Goal: Check status: Check status

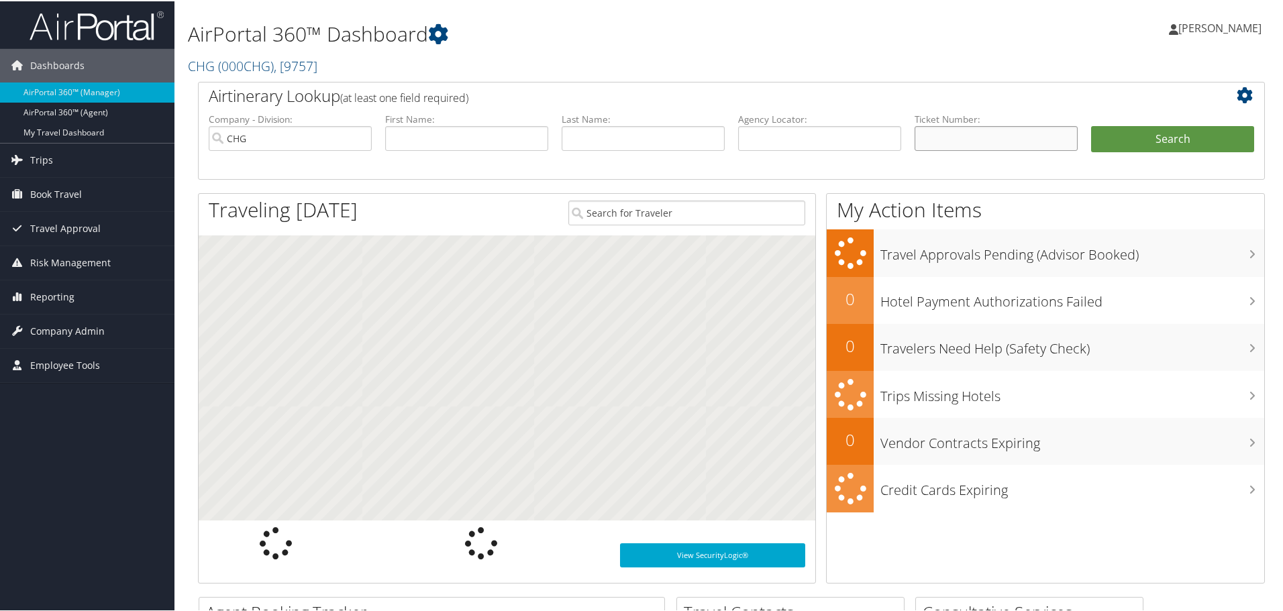
click at [942, 130] on input "text" at bounding box center [996, 137] width 163 height 25
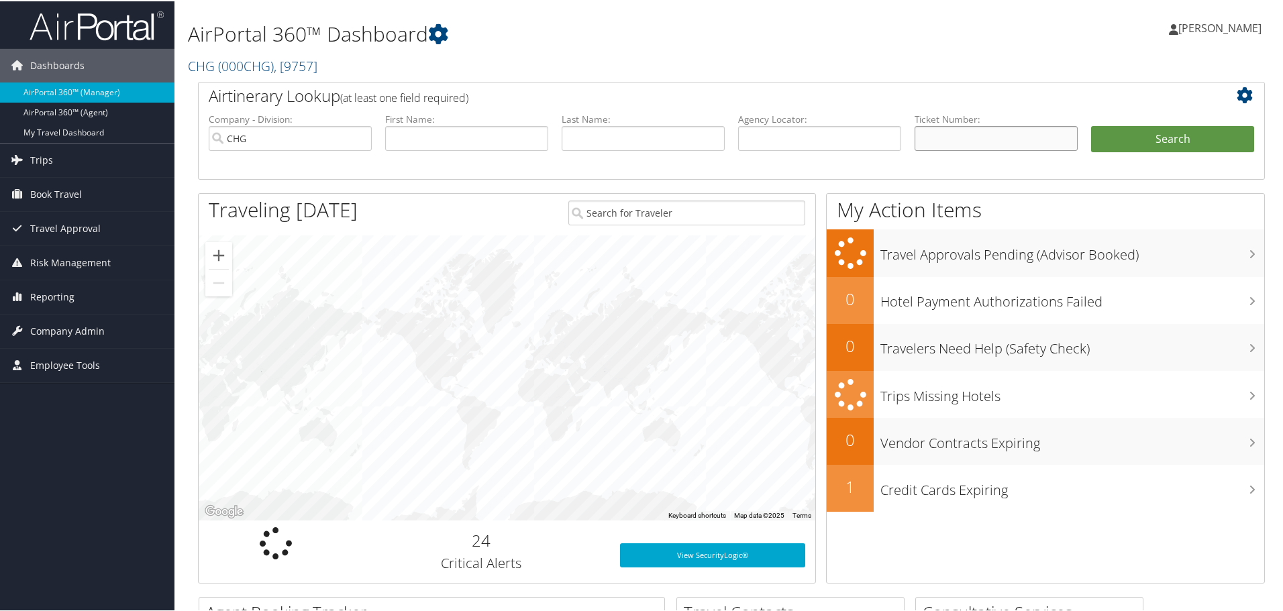
paste input "0017271290156"
type input "0017271290156"
click at [1138, 145] on button "Search" at bounding box center [1172, 138] width 163 height 27
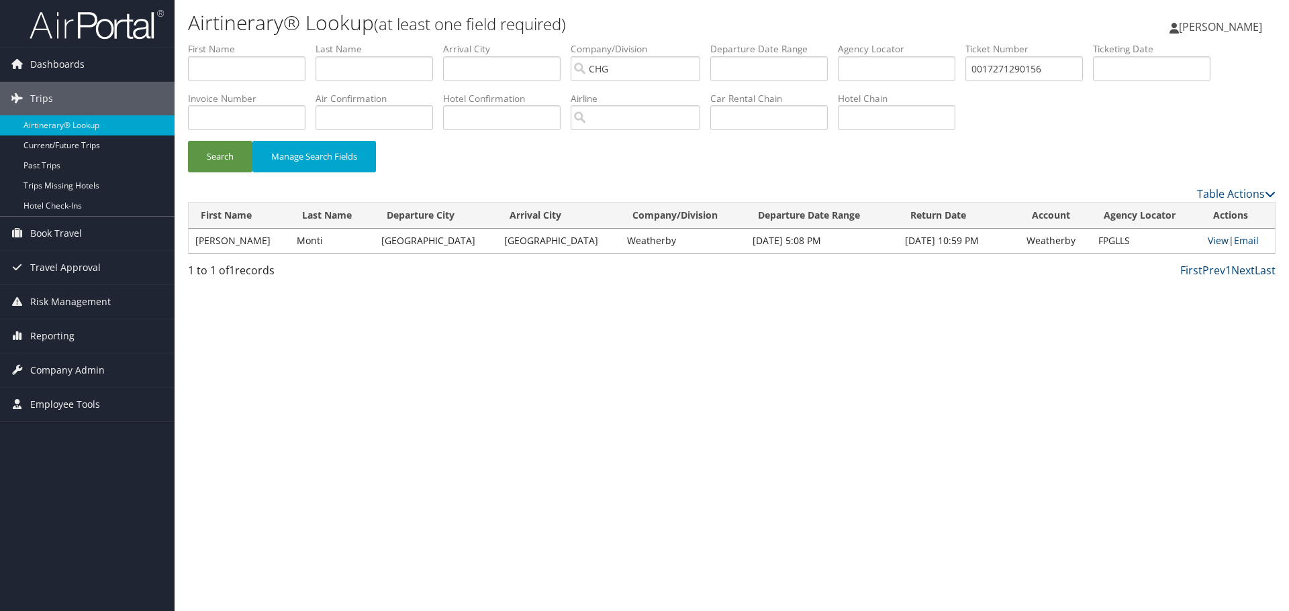
click at [1210, 242] on link "View" at bounding box center [1217, 240] width 21 height 13
click at [55, 334] on span "Reporting" at bounding box center [52, 336] width 44 height 34
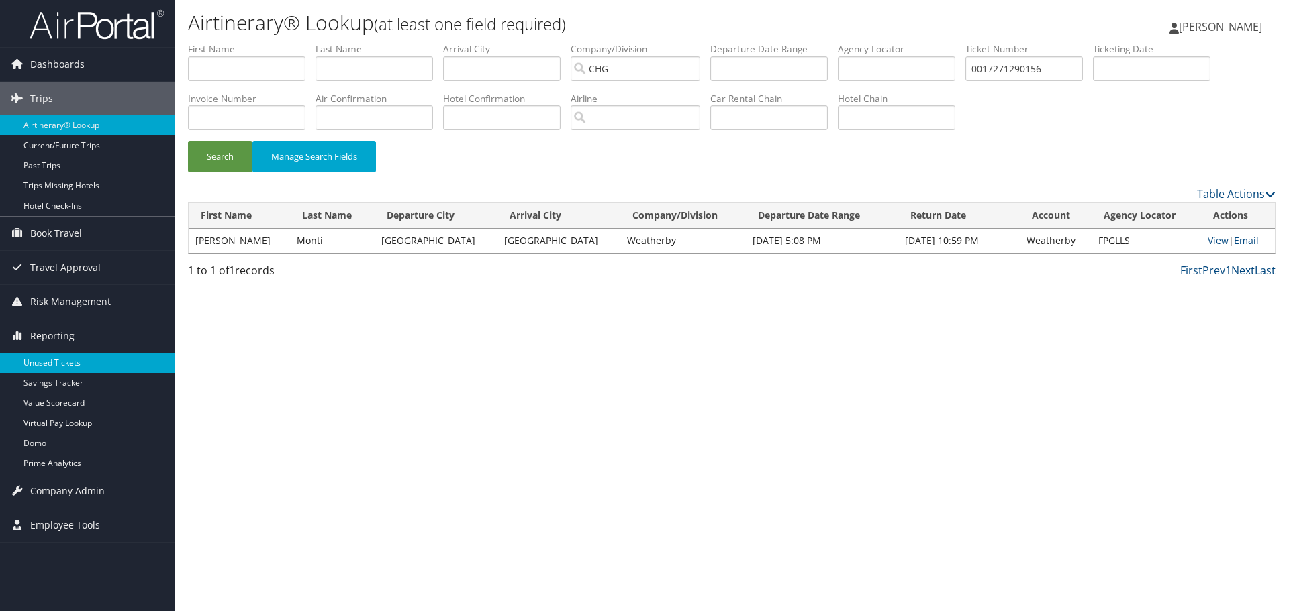
click at [50, 362] on link "Unused Tickets" at bounding box center [87, 363] width 174 height 20
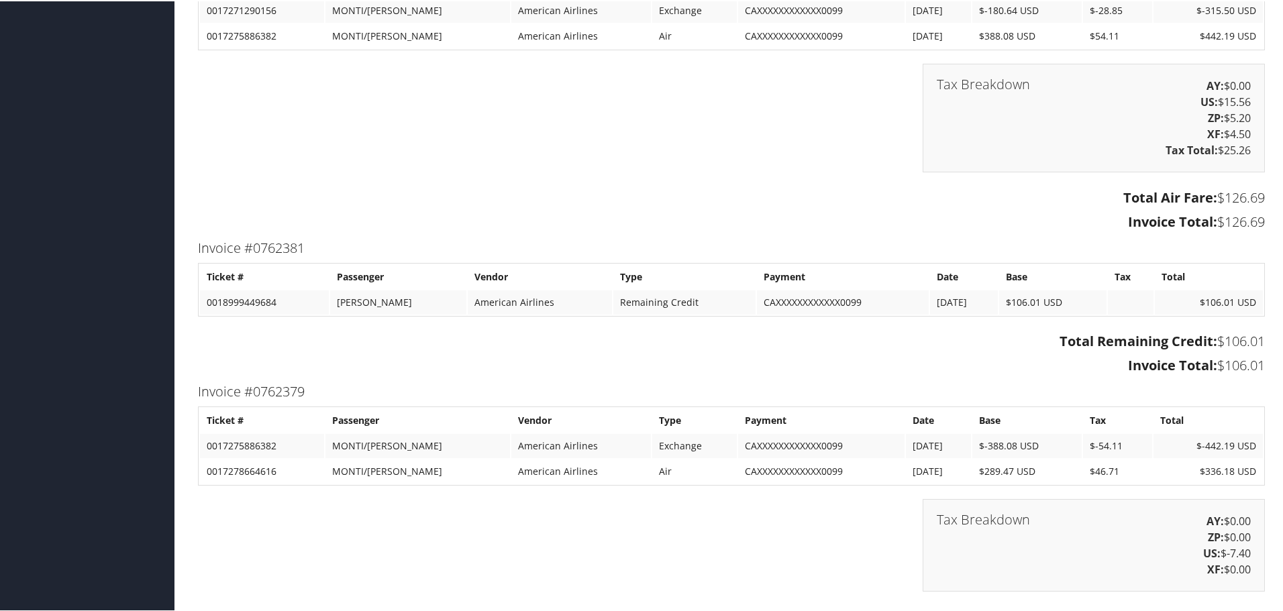
scroll to position [1275, 0]
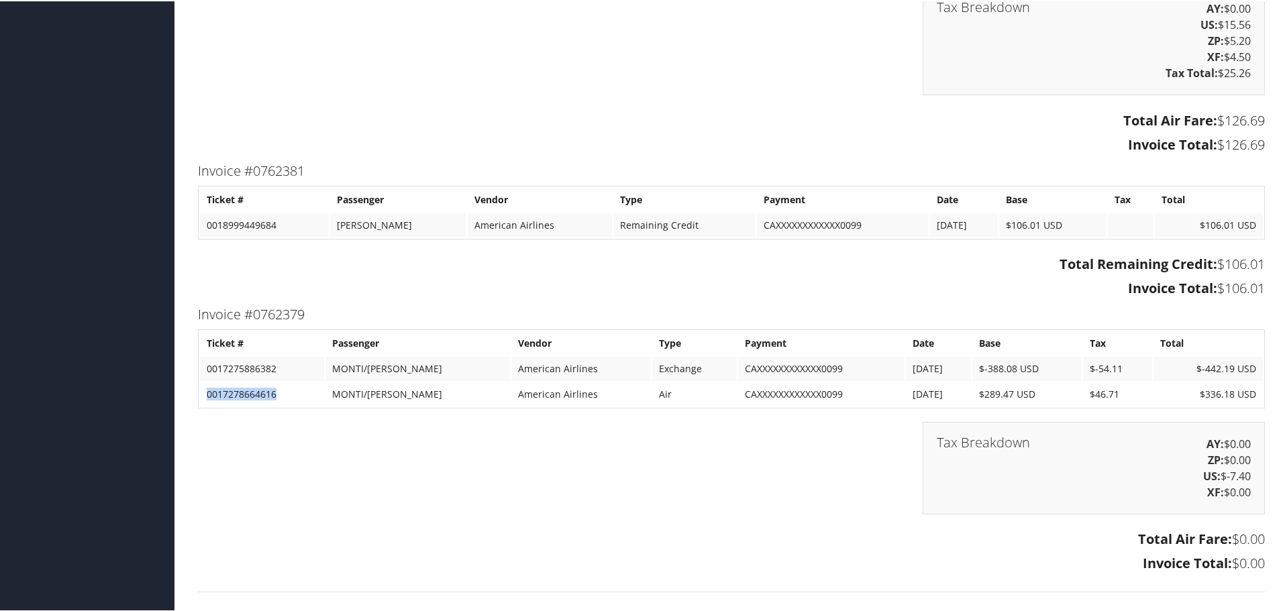
drag, startPoint x: 275, startPoint y: 392, endPoint x: 208, endPoint y: 395, distance: 67.2
click at [208, 395] on td "0017278664616" at bounding box center [262, 393] width 124 height 24
copy td "0017278664616"
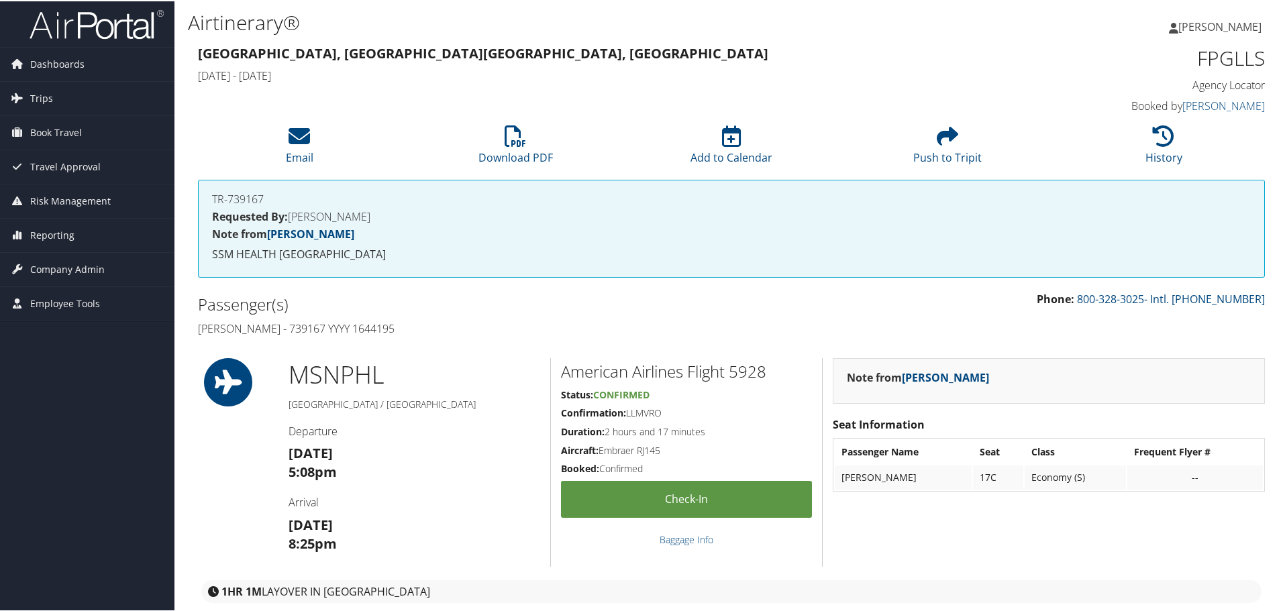
scroll to position [0, 0]
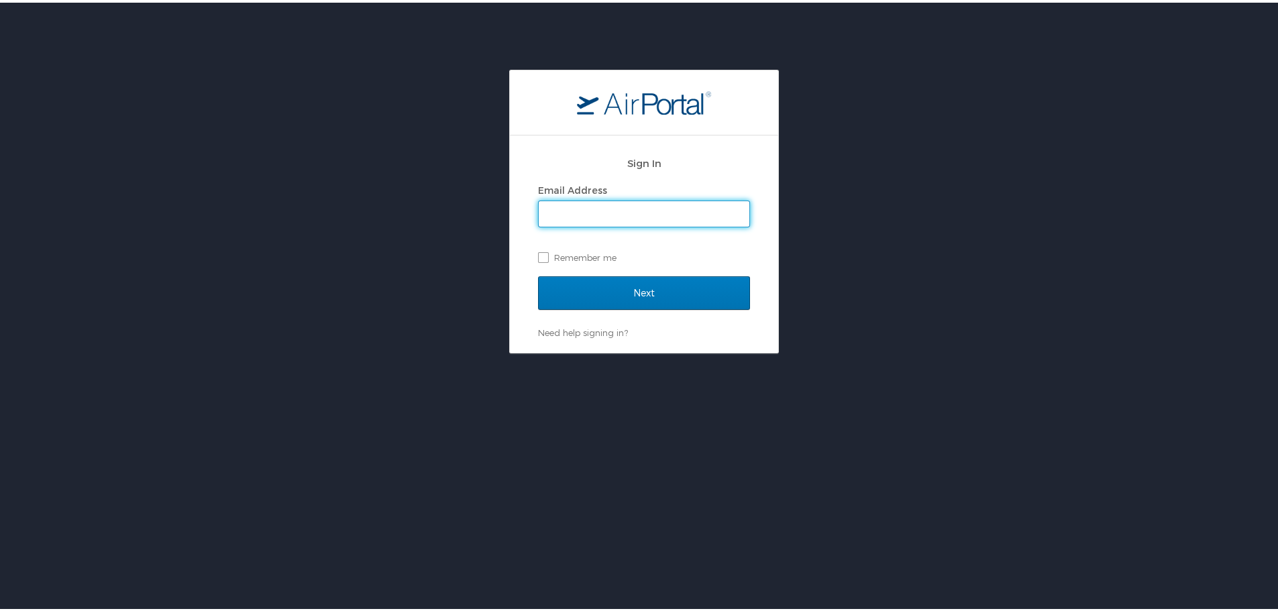
type input "[PERSON_NAME][EMAIL_ADDRESS][PERSON_NAME][DOMAIN_NAME]"
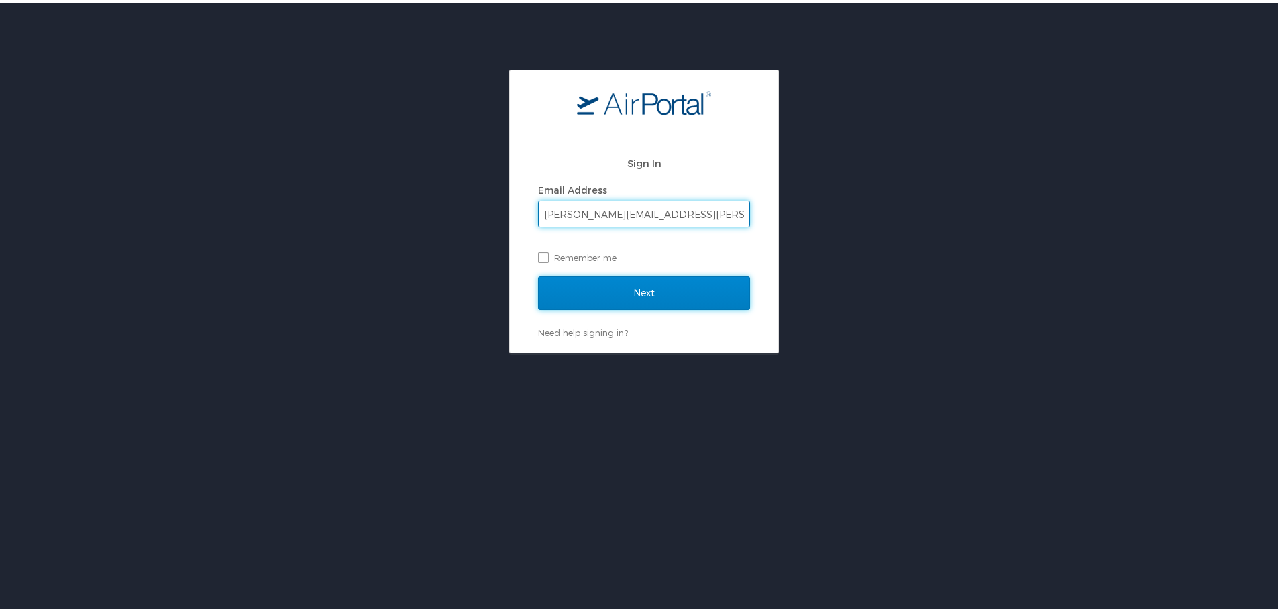
click at [603, 285] on input "Next" at bounding box center [644, 291] width 212 height 34
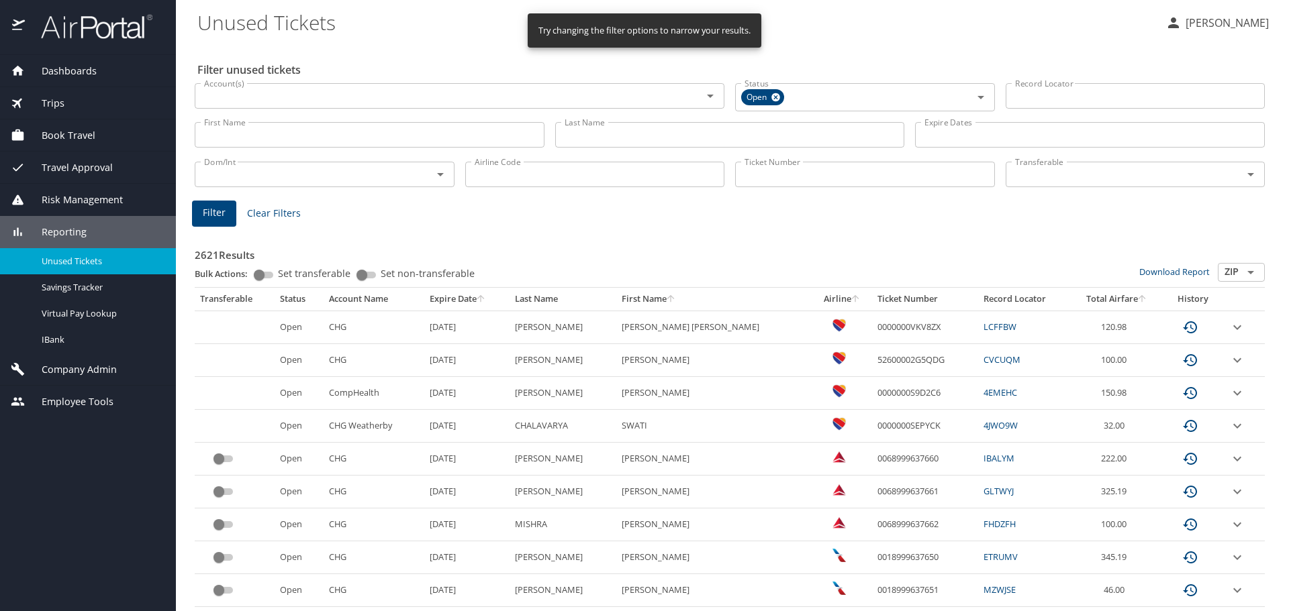
click at [785, 172] on input "Ticket Number" at bounding box center [865, 175] width 260 height 26
paste input "0017278664616"
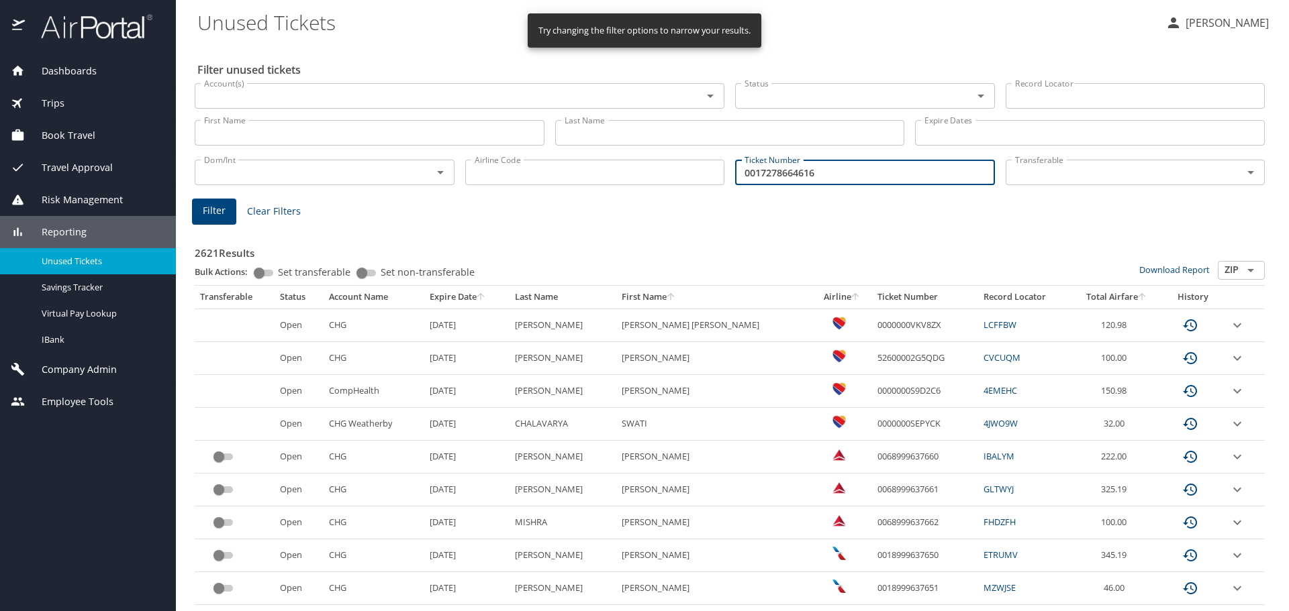
type input "0017278664616"
click at [217, 210] on span "Filter" at bounding box center [214, 211] width 23 height 17
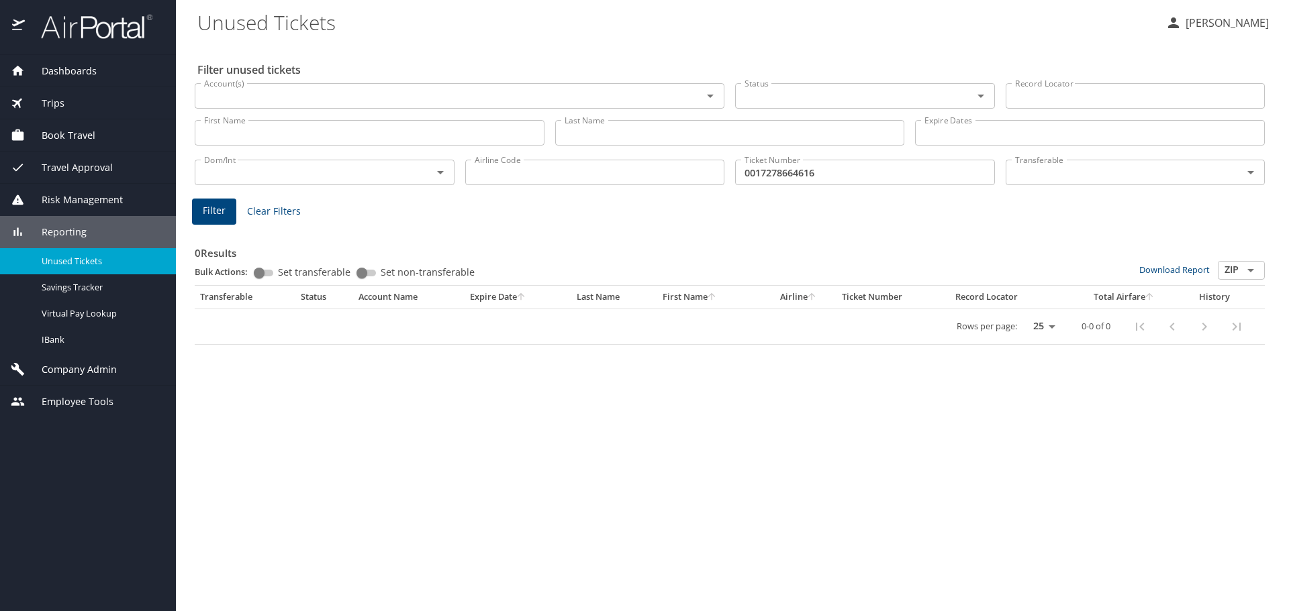
click at [97, 75] on div "Dashboards" at bounding box center [88, 71] width 154 height 15
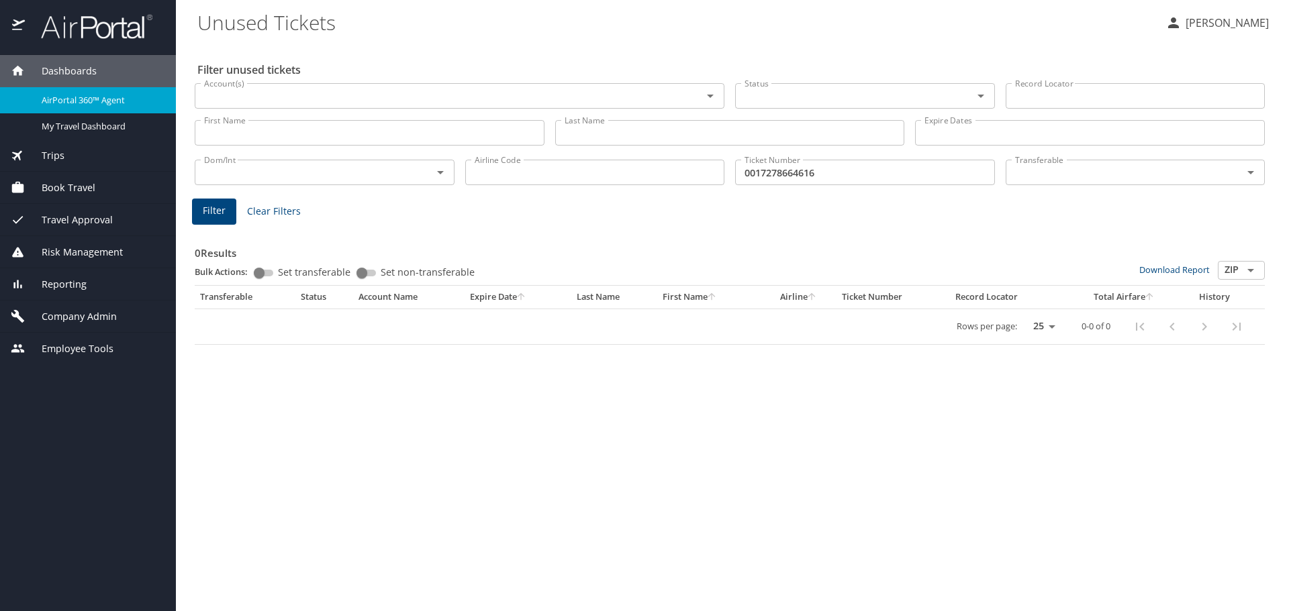
click at [95, 103] on span "AirPortal 360™ Agent" at bounding box center [101, 100] width 118 height 13
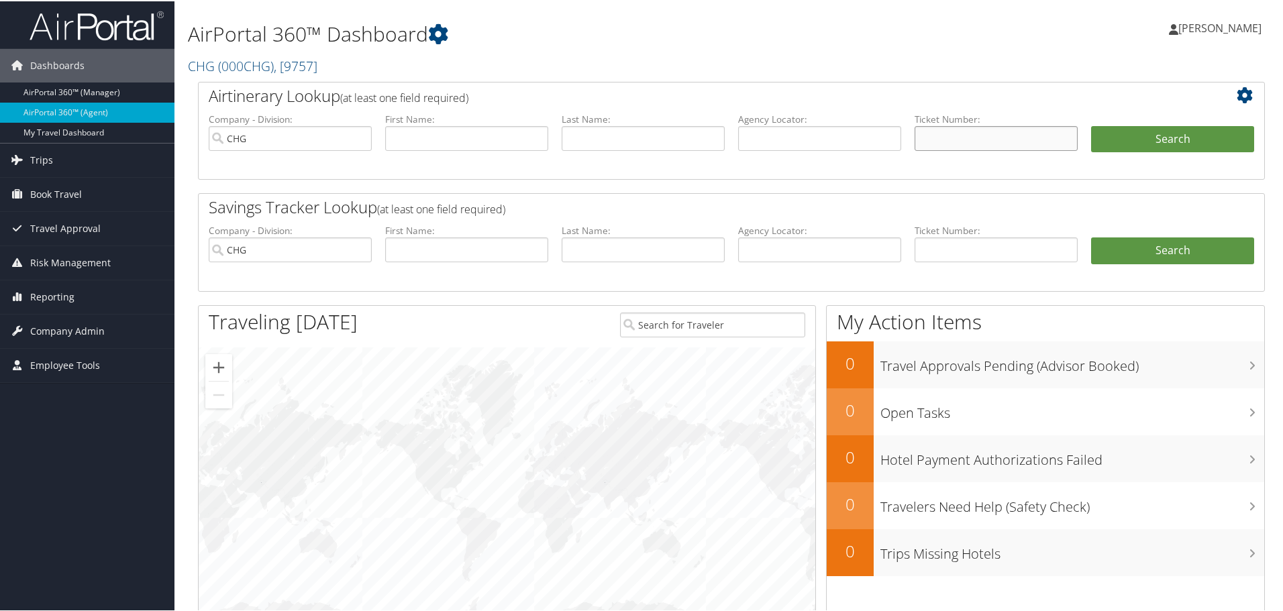
click at [927, 135] on input "text" at bounding box center [996, 137] width 163 height 25
paste input "0017271290139"
type input "0017271290139"
click at [1173, 136] on button "Search" at bounding box center [1172, 138] width 163 height 27
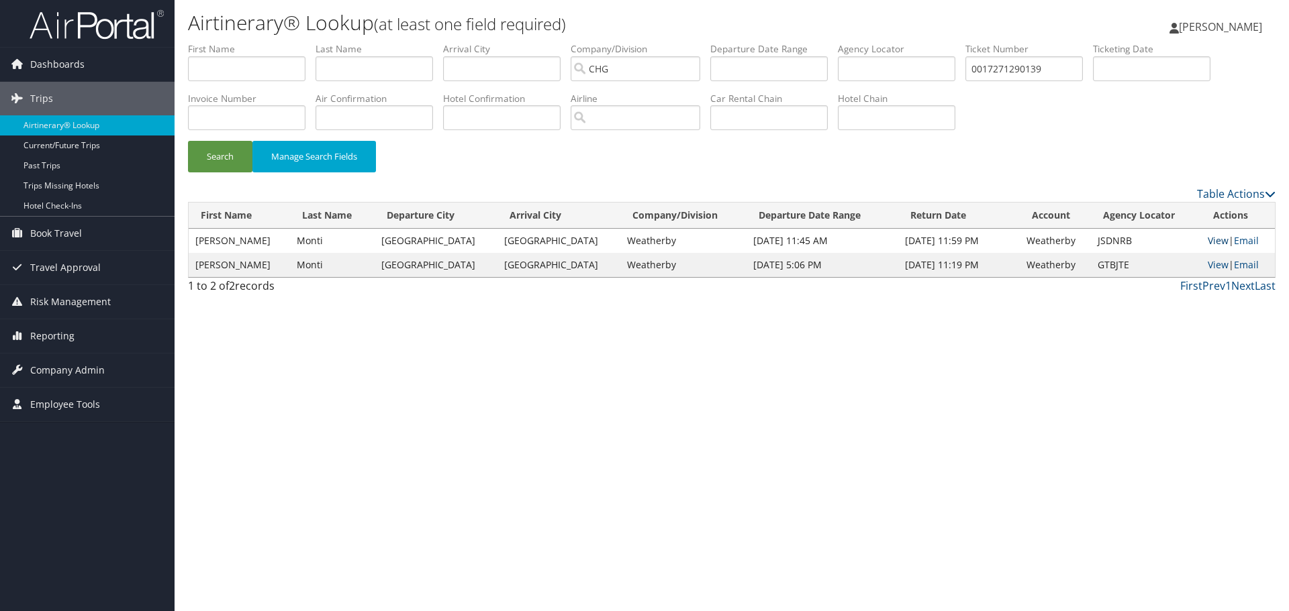
click at [1207, 238] on link "View" at bounding box center [1217, 240] width 21 height 13
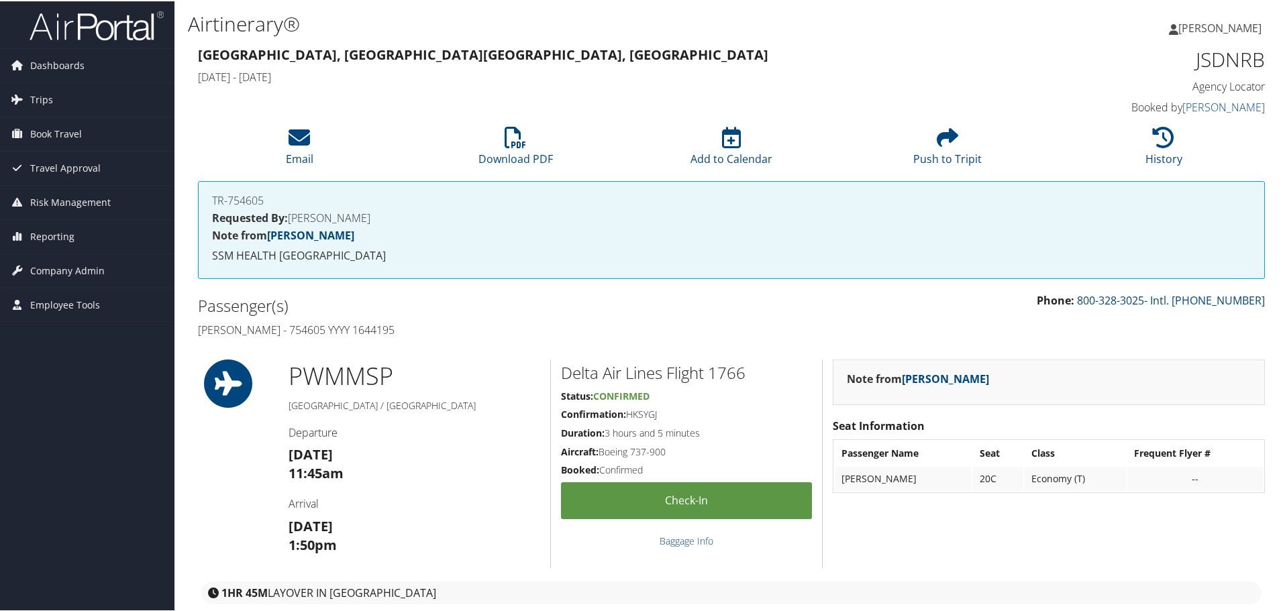
drag, startPoint x: 395, startPoint y: 328, endPoint x: 197, endPoint y: 326, distance: 197.3
click at [197, 326] on div "Passenger(s) [PERSON_NAME] - 754605 YYYY 1644195" at bounding box center [460, 316] width 544 height 50
copy h4 "[PERSON_NAME] - 754605 YYYY 1644195"
